Goal: Task Accomplishment & Management: Manage account settings

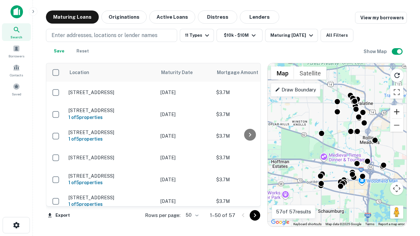
click at [397, 112] on button "Zoom in" at bounding box center [397, 111] width 13 height 13
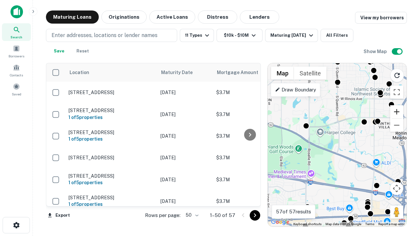
click at [397, 112] on button "Zoom in" at bounding box center [397, 111] width 13 height 13
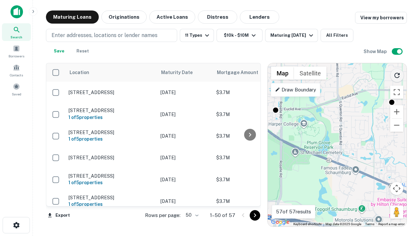
click at [397, 74] on icon "Reload search area" at bounding box center [397, 76] width 8 height 8
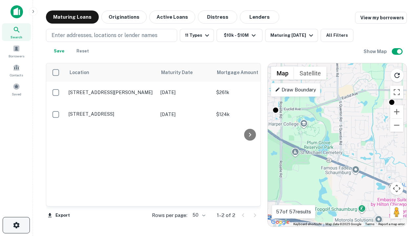
click at [16, 226] on icon "button" at bounding box center [16, 226] width 8 height 8
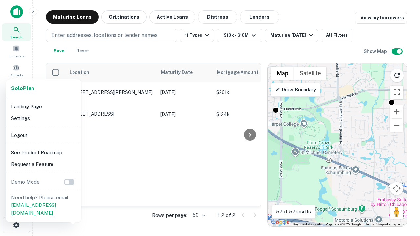
click at [43, 135] on li "Logout" at bounding box center [44, 136] width 70 height 12
